Goal: Information Seeking & Learning: Learn about a topic

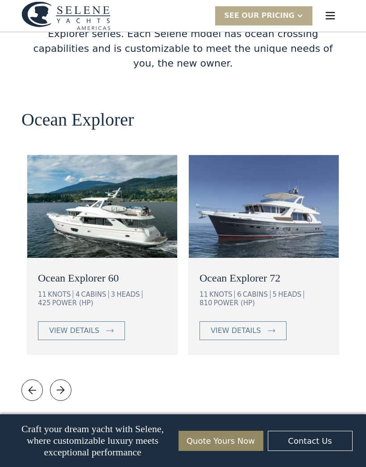
scroll to position [1537, 0]
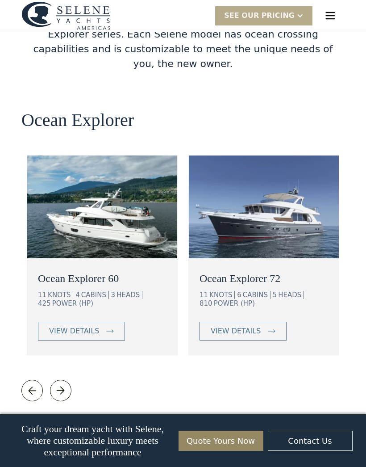
click at [225, 156] on img at bounding box center [264, 207] width 150 height 103
click at [271, 322] on link "view details" at bounding box center [243, 331] width 87 height 19
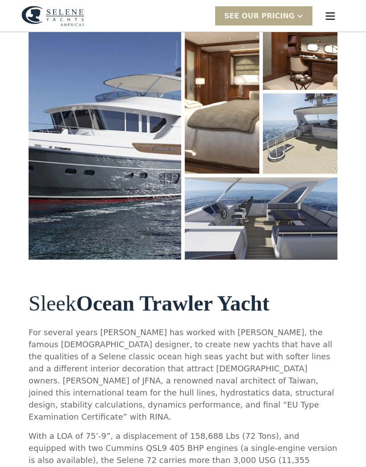
scroll to position [151, 0]
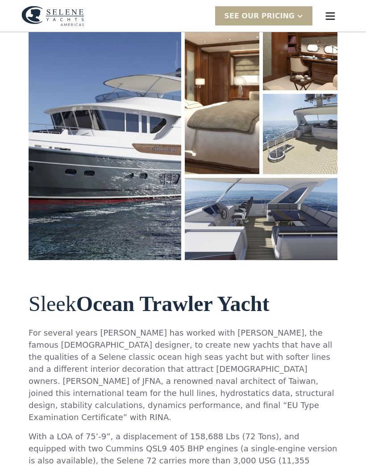
click at [78, 126] on img "open lightbox" at bounding box center [105, 135] width 153 height 250
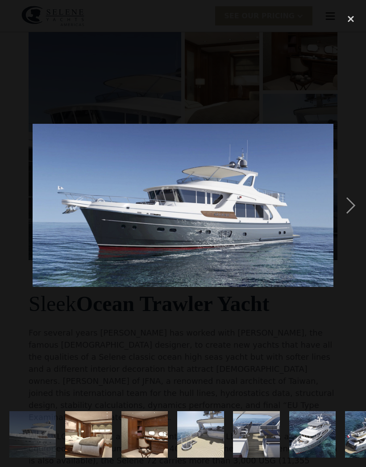
click at [353, 200] on div "next image" at bounding box center [351, 205] width 30 height 392
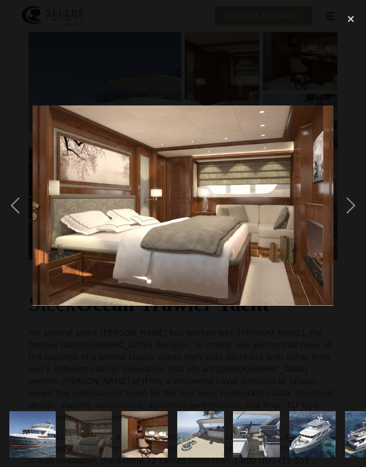
scroll to position [0, 0]
click at [354, 208] on div "next image" at bounding box center [351, 205] width 30 height 392
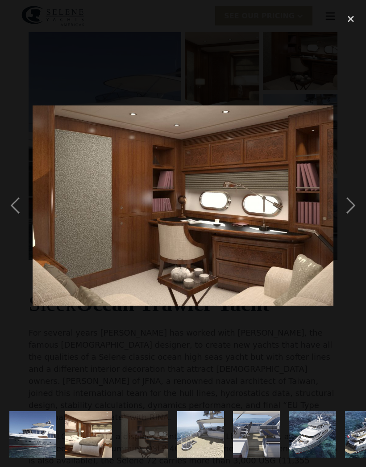
click at [353, 207] on div "next image" at bounding box center [351, 205] width 30 height 392
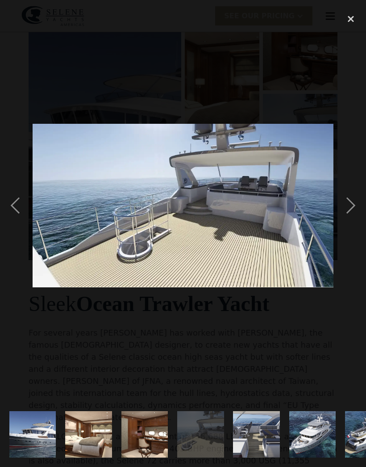
click at [353, 210] on div "next image" at bounding box center [351, 205] width 30 height 392
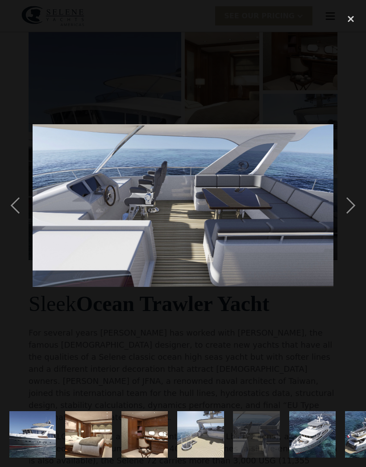
click at [356, 206] on div "next image" at bounding box center [351, 205] width 30 height 392
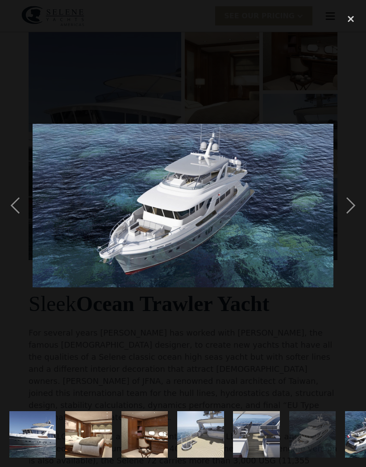
click at [354, 207] on div "next image" at bounding box center [351, 205] width 30 height 392
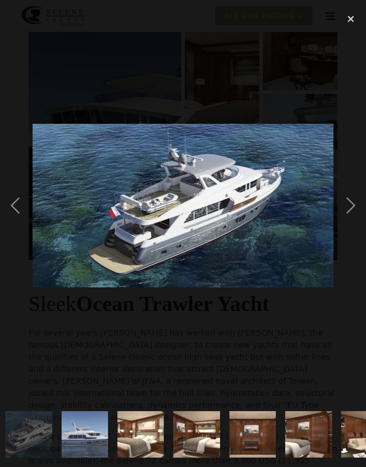
scroll to position [0, 341]
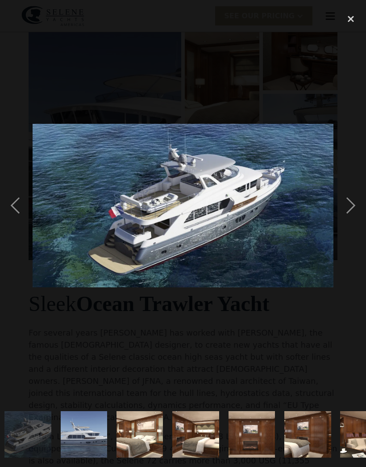
click at [353, 206] on div "next image" at bounding box center [351, 205] width 30 height 392
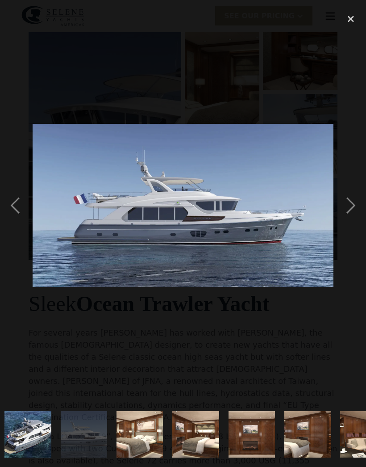
click at [352, 210] on div "next image" at bounding box center [351, 205] width 30 height 392
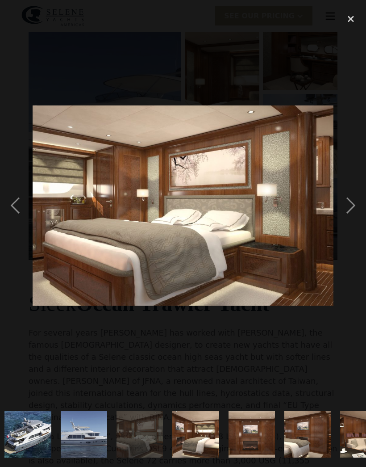
click at [353, 208] on div "next image" at bounding box center [351, 205] width 30 height 392
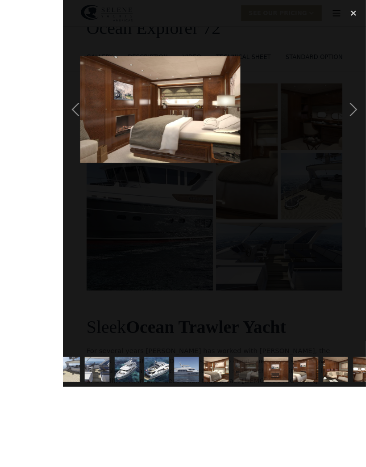
scroll to position [120, 0]
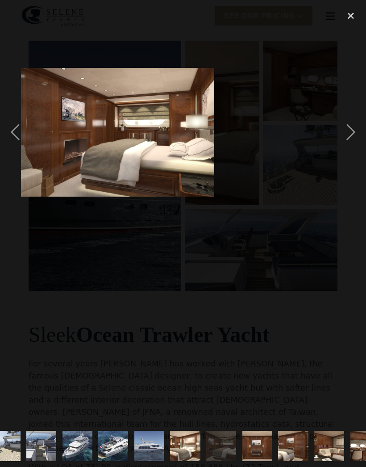
click at [355, 135] on div "next image" at bounding box center [351, 132] width 30 height 252
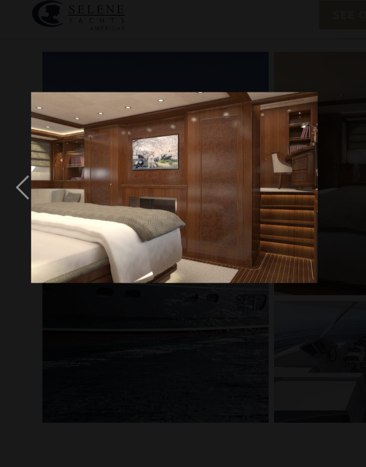
click at [194, 153] on img at bounding box center [118, 132] width 194 height 129
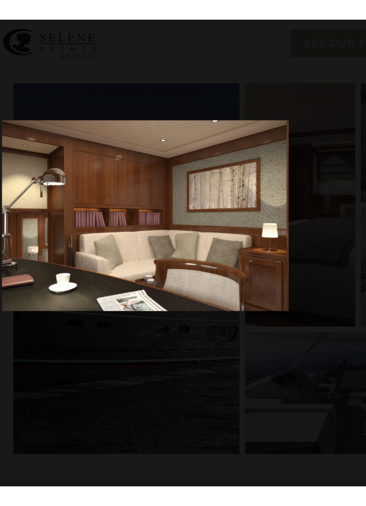
scroll to position [118, 0]
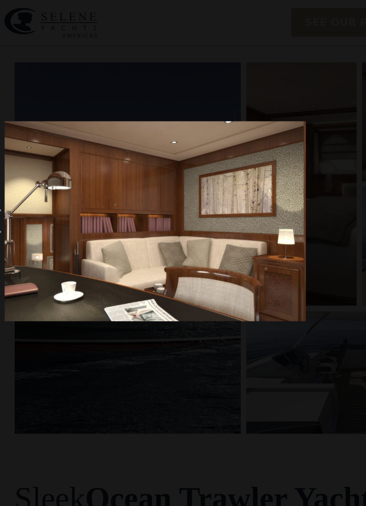
click at [194, 181] on img at bounding box center [123, 150] width 203 height 135
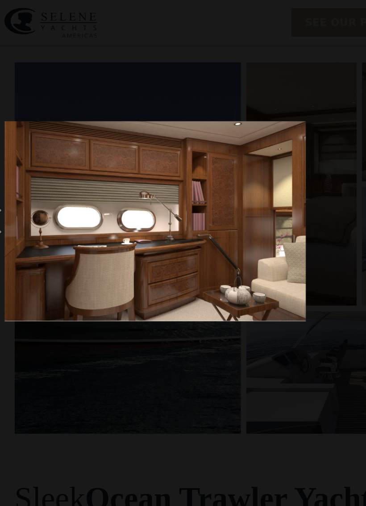
scroll to position [0, 501]
click at [197, 185] on img at bounding box center [123, 150] width 203 height 135
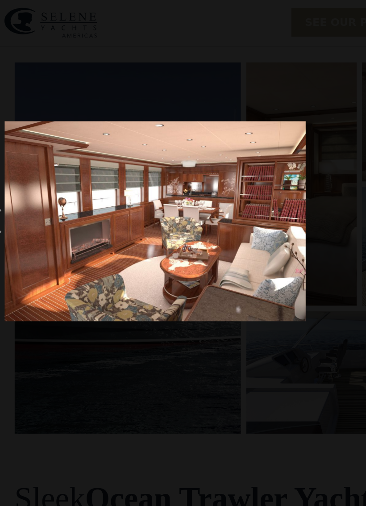
click at [22, 126] on img at bounding box center [123, 150] width 203 height 135
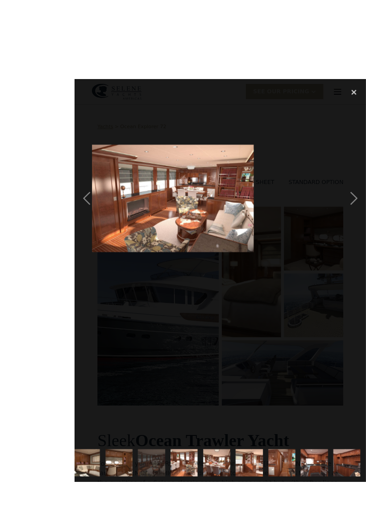
scroll to position [2, 0]
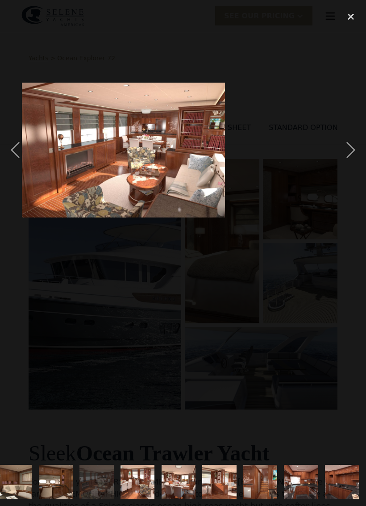
click at [353, 21] on div "close lightbox" at bounding box center [351, 17] width 30 height 20
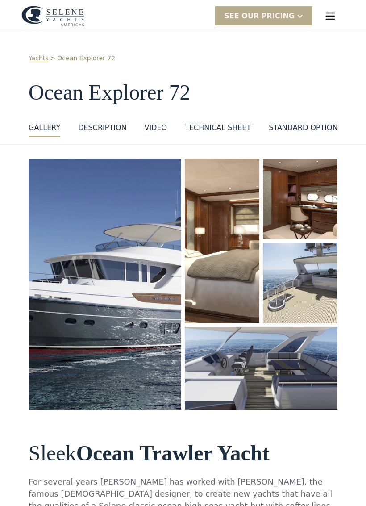
scroll to position [0, 0]
click at [135, 258] on img "open lightbox" at bounding box center [105, 284] width 153 height 250
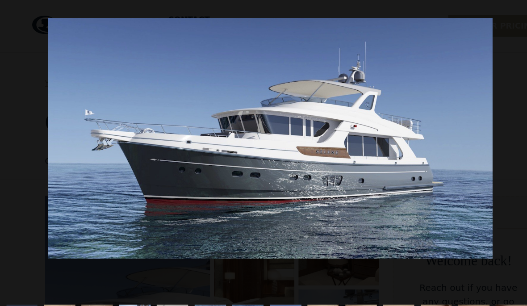
click at [366, 154] on div at bounding box center [242, 124] width 484 height 236
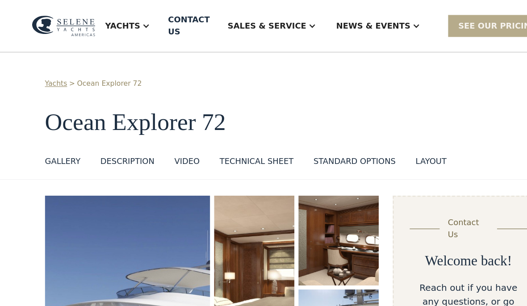
click at [80, 189] on img "open lightbox" at bounding box center [114, 299] width 148 height 248
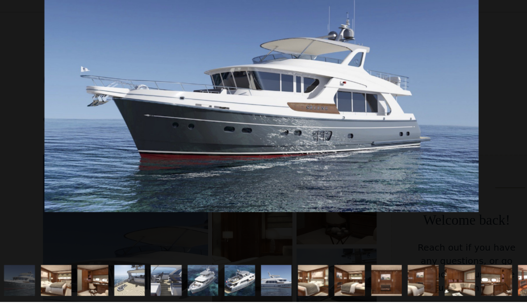
scroll to position [5, 0]
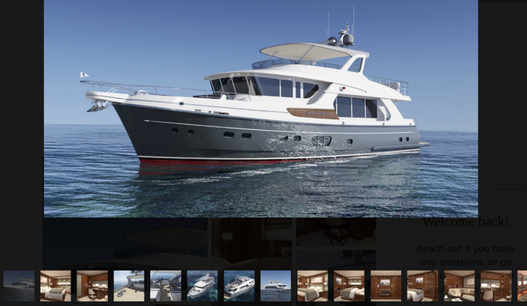
click at [58, 273] on img "show item 2 of 21" at bounding box center [51, 286] width 41 height 27
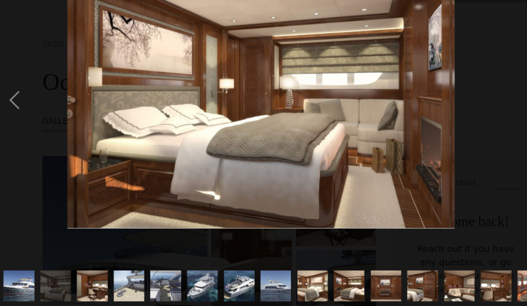
click at [87, 273] on img "show item 3 of 21" at bounding box center [84, 286] width 41 height 27
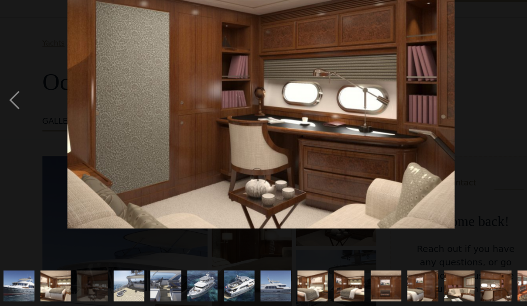
click at [119, 273] on img "show item 4 of 21" at bounding box center [118, 286] width 51 height 27
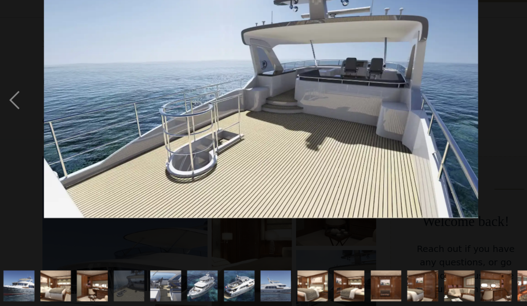
click at [155, 273] on img "show item 5 of 21" at bounding box center [150, 286] width 51 height 27
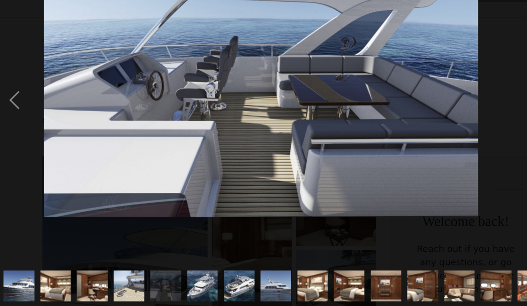
click at [188, 273] on img "show item 6 of 21" at bounding box center [183, 286] width 51 height 27
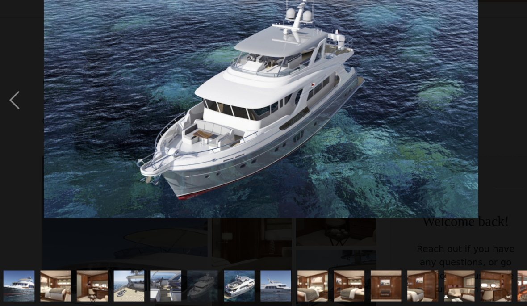
click at [219, 273] on img "show item 7 of 21" at bounding box center [216, 286] width 51 height 27
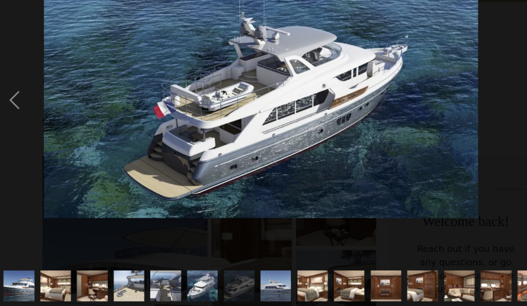
click at [248, 273] on img "show item 8 of 21" at bounding box center [249, 286] width 51 height 27
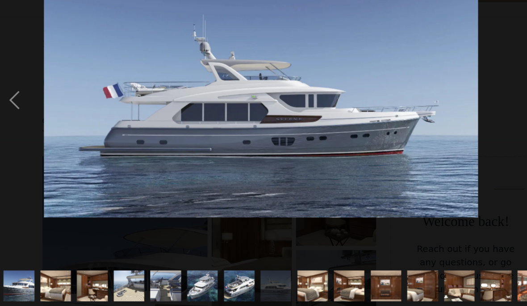
click at [282, 273] on img "show item 9 of 21" at bounding box center [281, 286] width 41 height 27
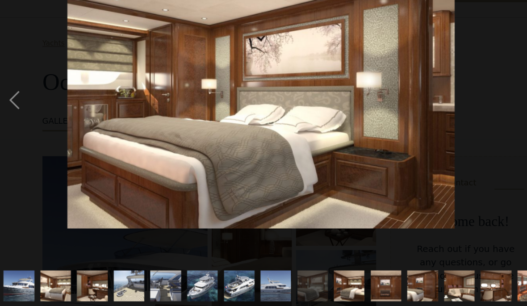
click at [314, 273] on img "show item 10 of 21" at bounding box center [315, 286] width 41 height 27
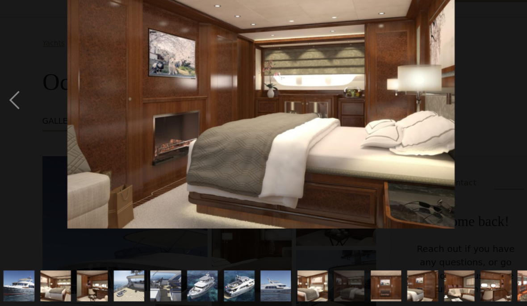
click at [348, 273] on img "show item 11 of 21" at bounding box center [347, 286] width 41 height 27
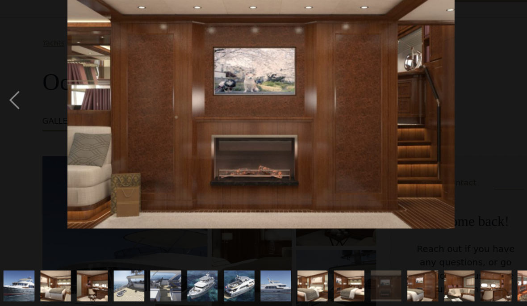
click at [366, 273] on img "show item 12 of 21" at bounding box center [380, 286] width 41 height 27
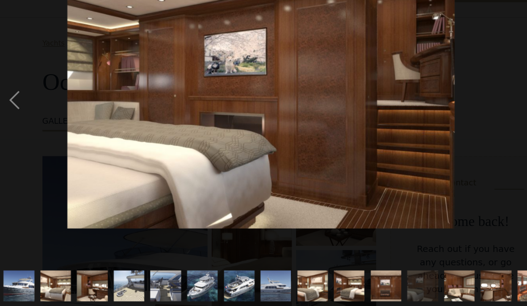
click at [318, 273] on img "show item 10 of 21" at bounding box center [315, 286] width 41 height 27
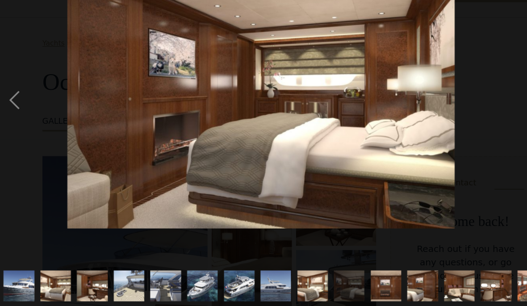
click at [281, 273] on img "show item 9 of 21" at bounding box center [281, 286] width 41 height 27
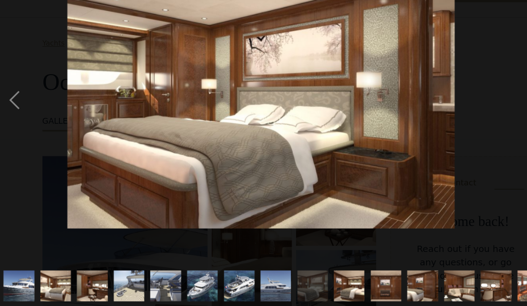
click at [348, 273] on img "show item 11 of 21" at bounding box center [347, 286] width 41 height 27
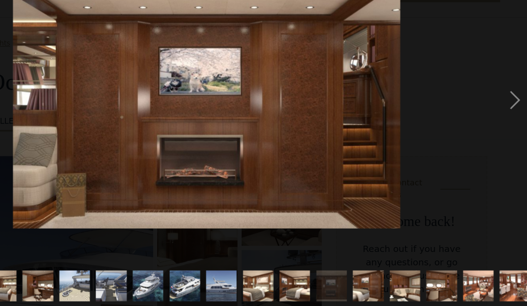
click at [366, 93] on div "next image" at bounding box center [512, 120] width 30 height 230
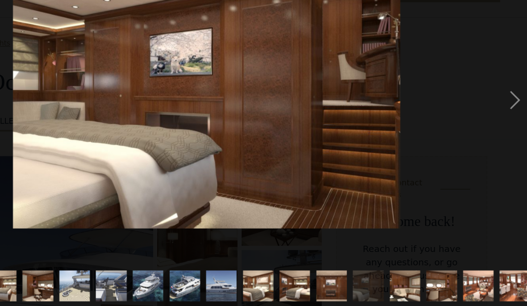
click at [366, 95] on div "next image" at bounding box center [512, 120] width 30 height 230
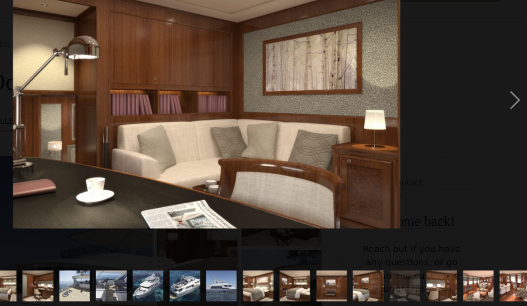
click at [366, 96] on div "next image" at bounding box center [512, 120] width 30 height 230
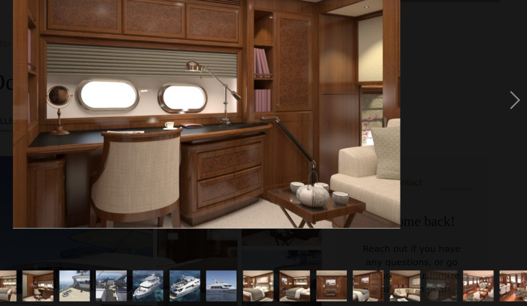
click at [366, 94] on div "next image" at bounding box center [512, 120] width 30 height 230
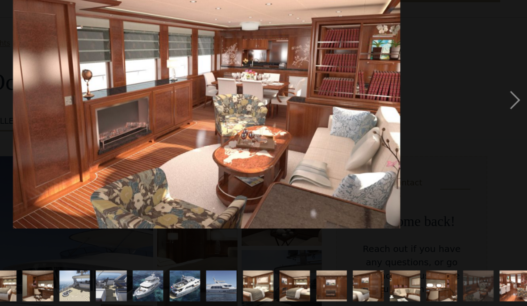
click at [366, 93] on div "next image" at bounding box center [512, 120] width 30 height 230
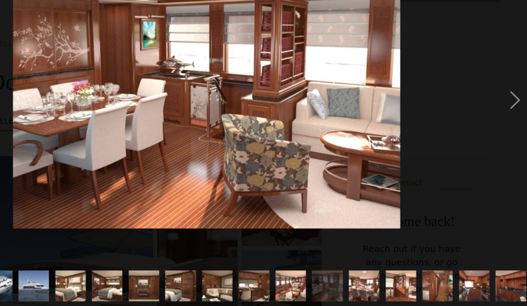
scroll to position [0, 168]
click at [366, 96] on div "next image" at bounding box center [512, 120] width 30 height 230
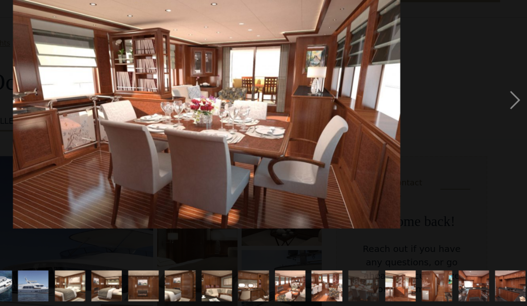
click at [366, 95] on div "next image" at bounding box center [512, 120] width 30 height 230
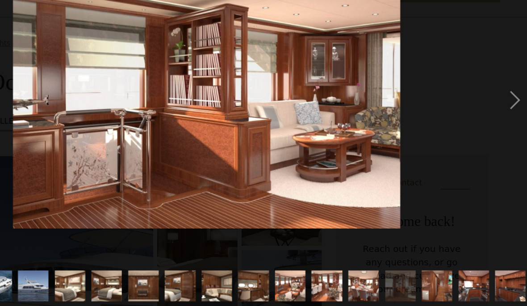
click at [366, 95] on div "next image" at bounding box center [512, 120] width 30 height 230
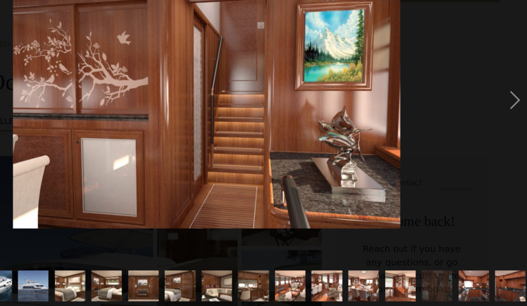
click at [366, 93] on div "next image" at bounding box center [512, 120] width 30 height 230
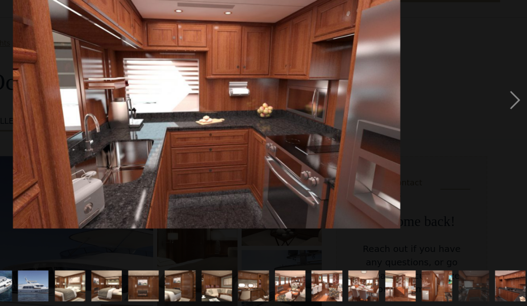
click at [366, 92] on div "next image" at bounding box center [512, 120] width 30 height 230
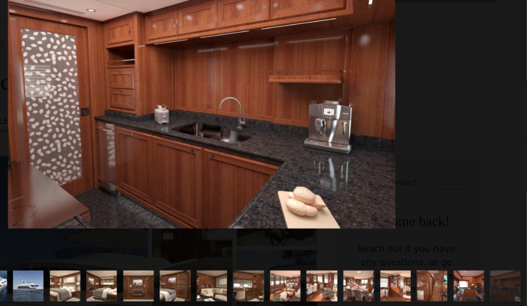
scroll to position [5, 0]
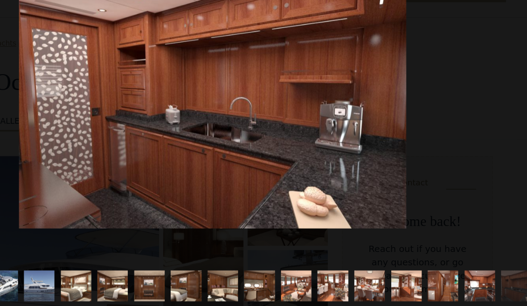
click at [366, 273] on img "show item 20 of 21" at bounding box center [475, 286] width 41 height 27
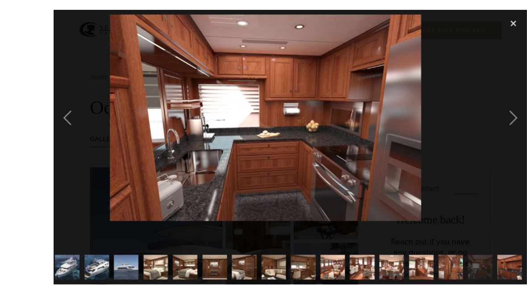
scroll to position [16, 0]
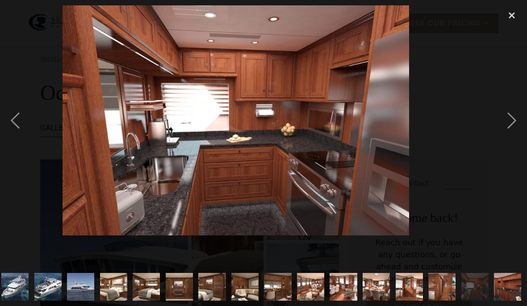
click at [366, 14] on div "close lightbox" at bounding box center [512, 15] width 30 height 20
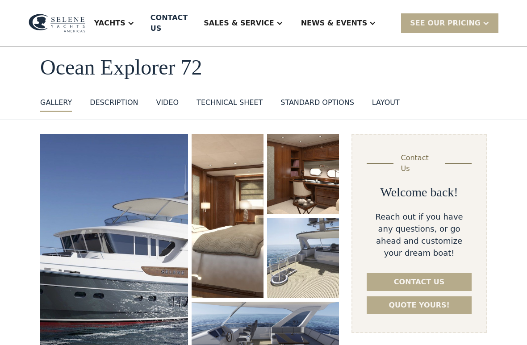
scroll to position [42, 0]
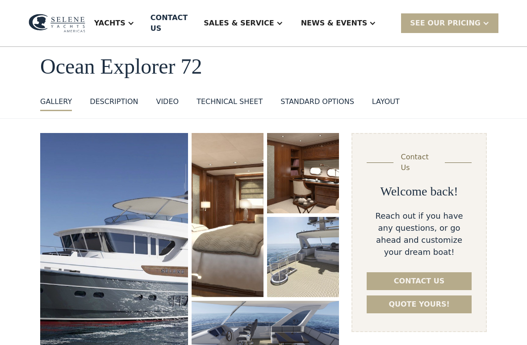
click at [167, 97] on div "VIDEO" at bounding box center [167, 102] width 23 height 11
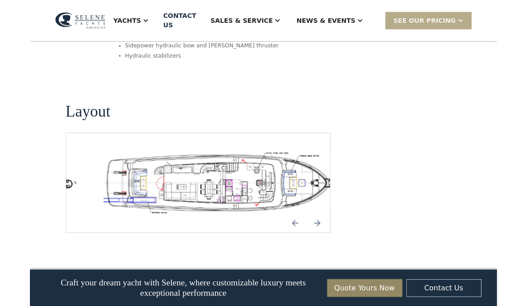
scroll to position [1562, 0]
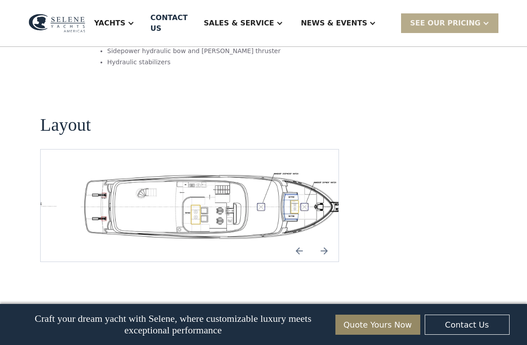
click at [93, 171] on img "open lightbox" at bounding box center [218, 205] width 284 height 69
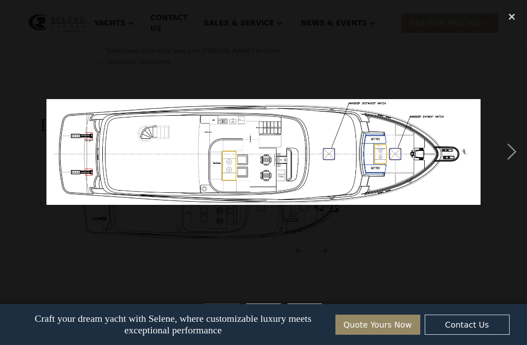
click at [366, 152] on div "next image" at bounding box center [512, 152] width 30 height 290
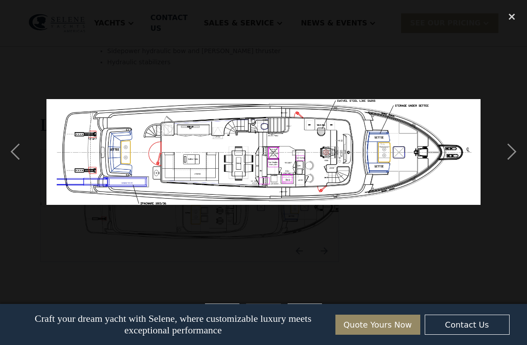
click at [366, 158] on div "next image" at bounding box center [512, 152] width 30 height 290
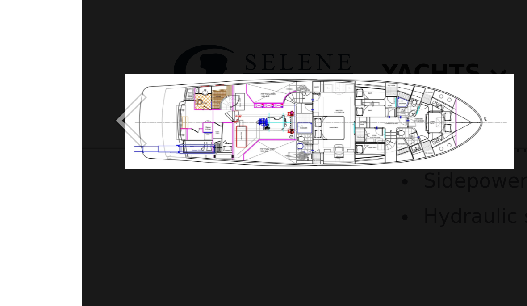
scroll to position [1556, 0]
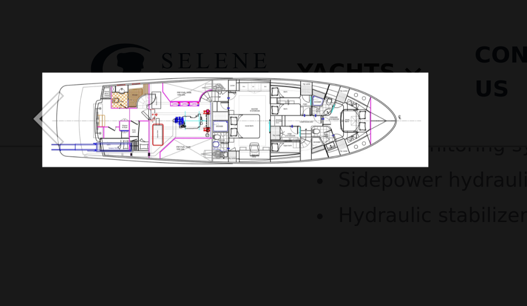
click at [13, 35] on div "previous image" at bounding box center [15, 38] width 30 height 73
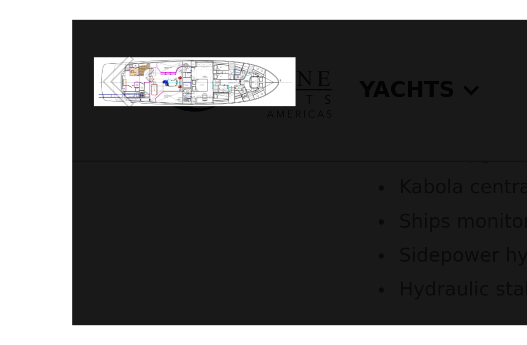
scroll to position [1533, 0]
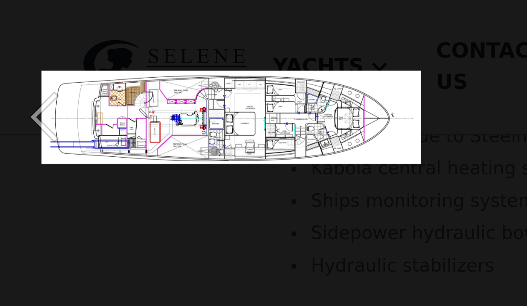
click at [14, 37] on div "previous image" at bounding box center [15, 41] width 30 height 78
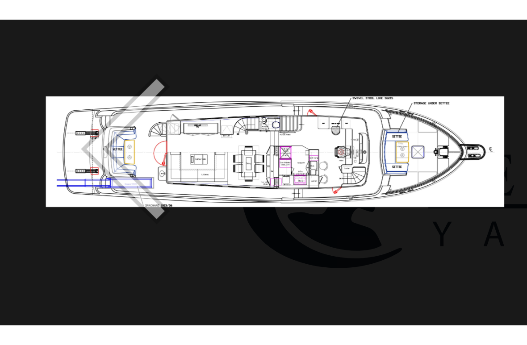
scroll to position [1507, 0]
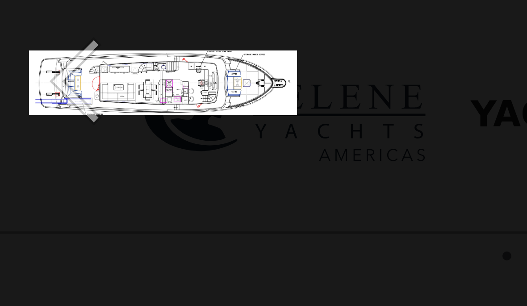
click at [14, 16] on div "previous image" at bounding box center [15, 17] width 30 height 32
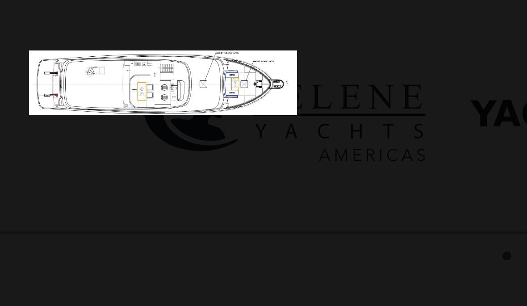
click at [89, 21] on div at bounding box center [263, 17] width 527 height 32
click at [93, 17] on div at bounding box center [263, 17] width 527 height 32
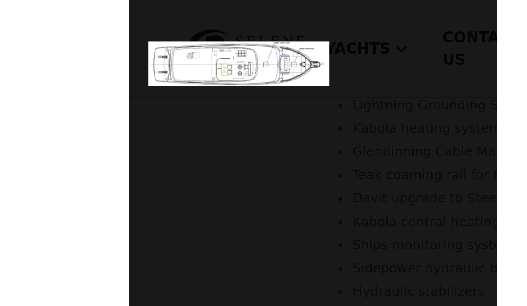
scroll to position [1464, 0]
